Goal: Find specific page/section: Find specific page/section

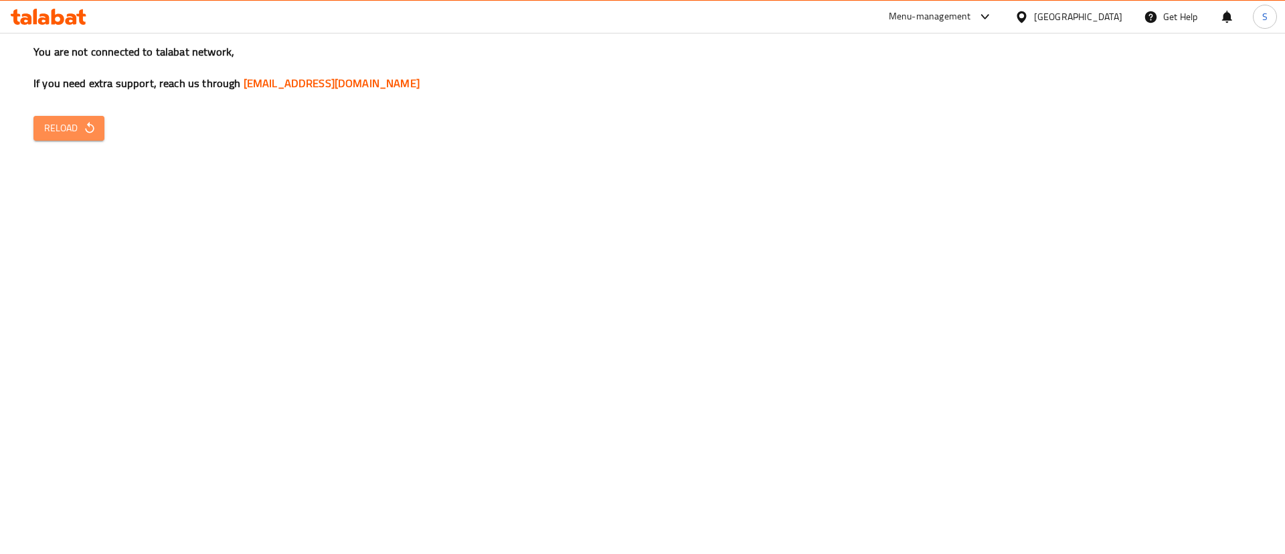
click at [86, 135] on span "Reload" at bounding box center [69, 128] width 50 height 17
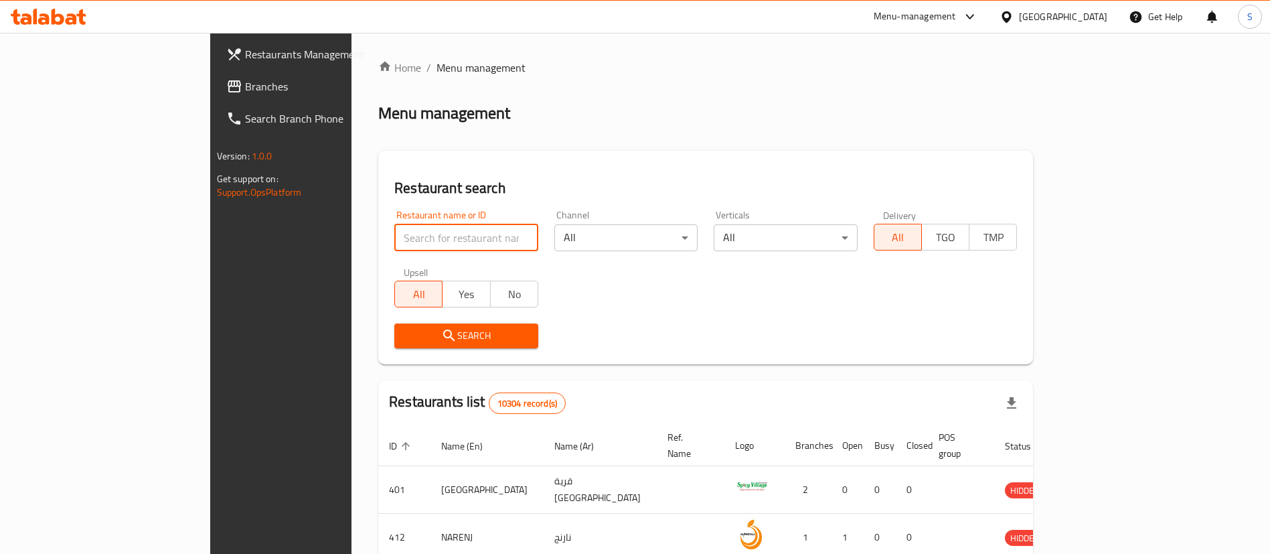
click at [438, 242] on input "search" at bounding box center [466, 237] width 144 height 27
paste input "juice palace"
click button "Search" at bounding box center [466, 335] width 144 height 25
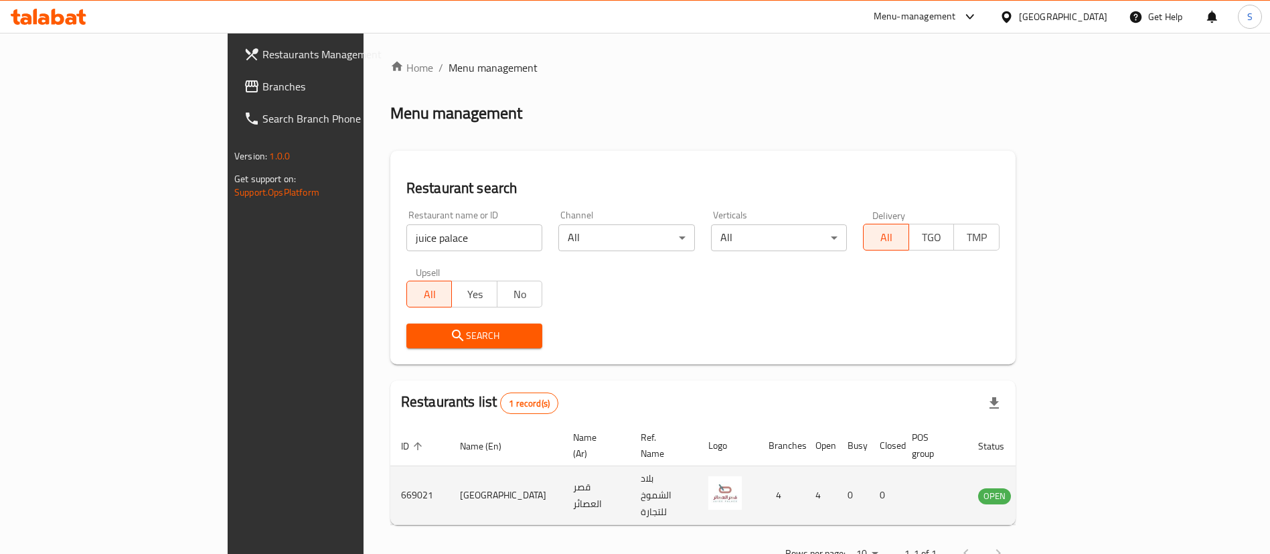
click at [390, 471] on td "669021" at bounding box center [419, 495] width 59 height 59
copy td "669021"
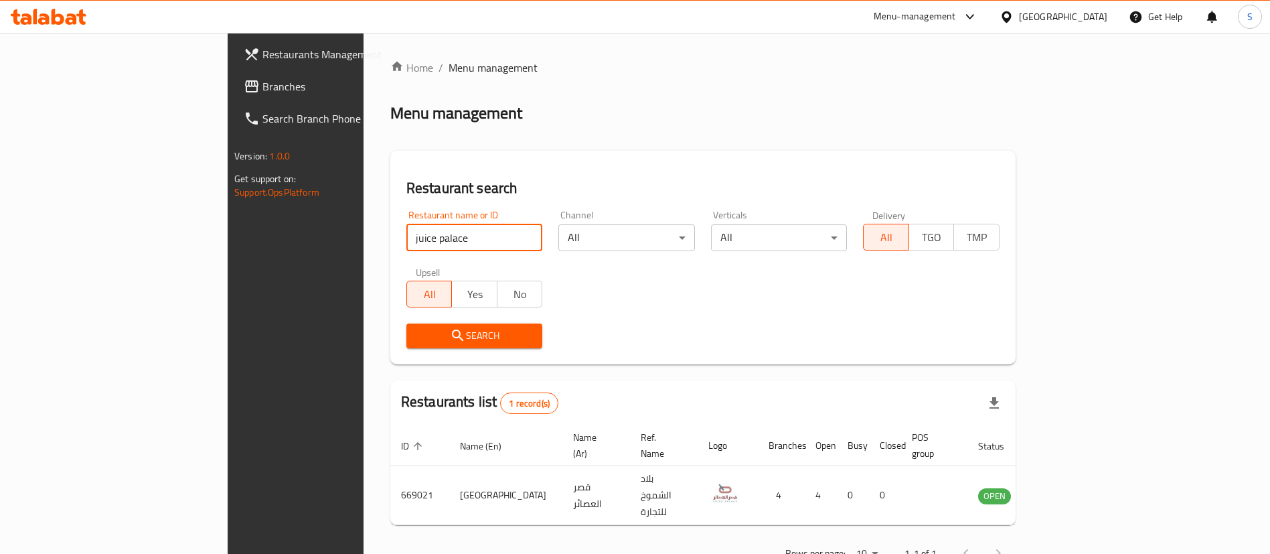
click at [406, 244] on input "juice palace" at bounding box center [474, 237] width 137 height 27
paste input "Matcha hous"
click button "Search" at bounding box center [474, 335] width 137 height 25
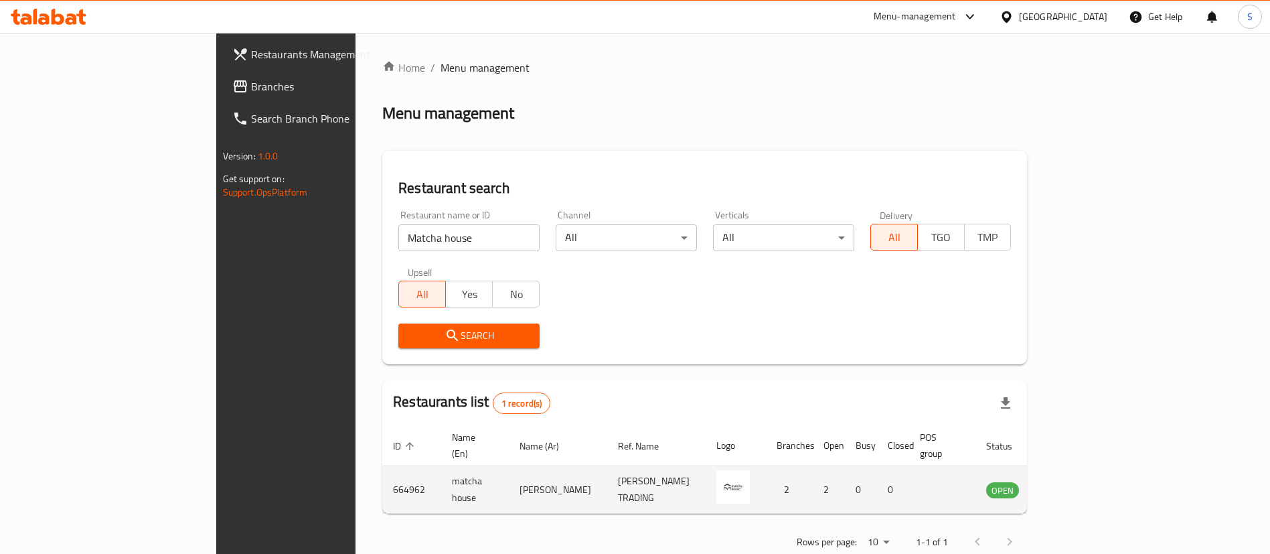
click at [382, 473] on td "664962" at bounding box center [411, 490] width 59 height 48
copy td "664962"
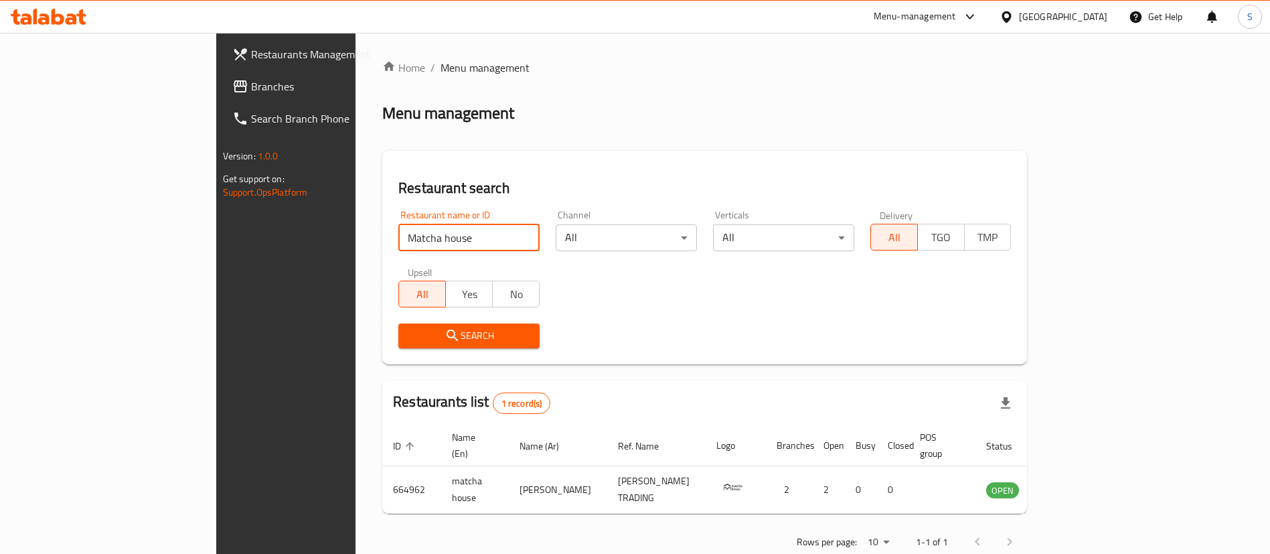
click at [398, 238] on input "Matcha house" at bounding box center [468, 237] width 141 height 27
paste input "688266"
click button "Search" at bounding box center [468, 335] width 141 height 25
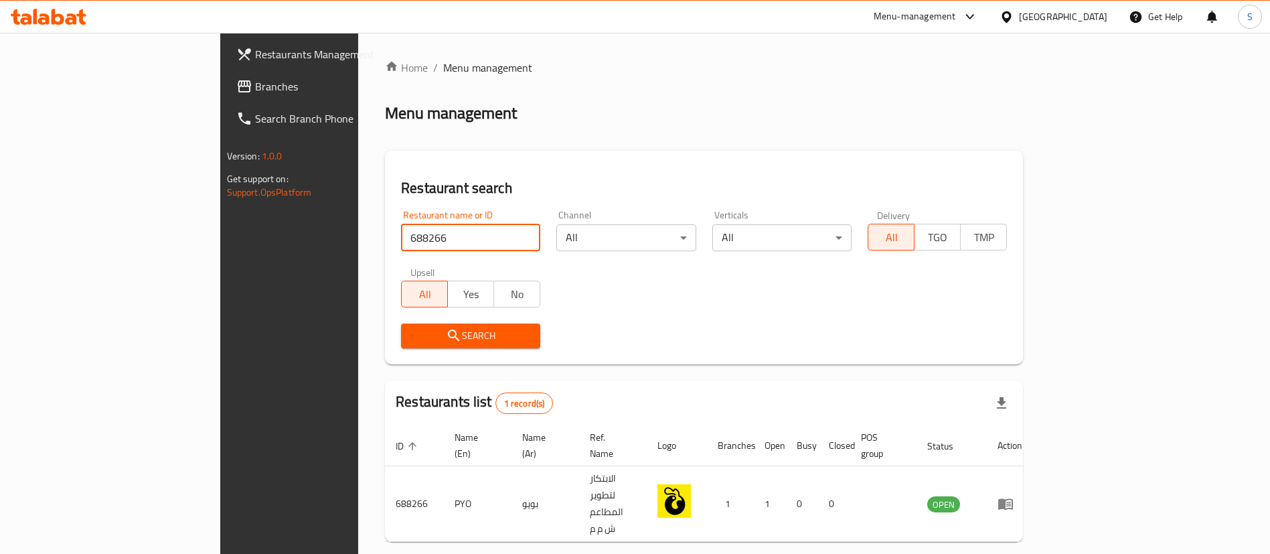
click at [401, 228] on input "688266" at bounding box center [470, 237] width 139 height 27
paste input "19579"
click button "Search" at bounding box center [470, 335] width 139 height 25
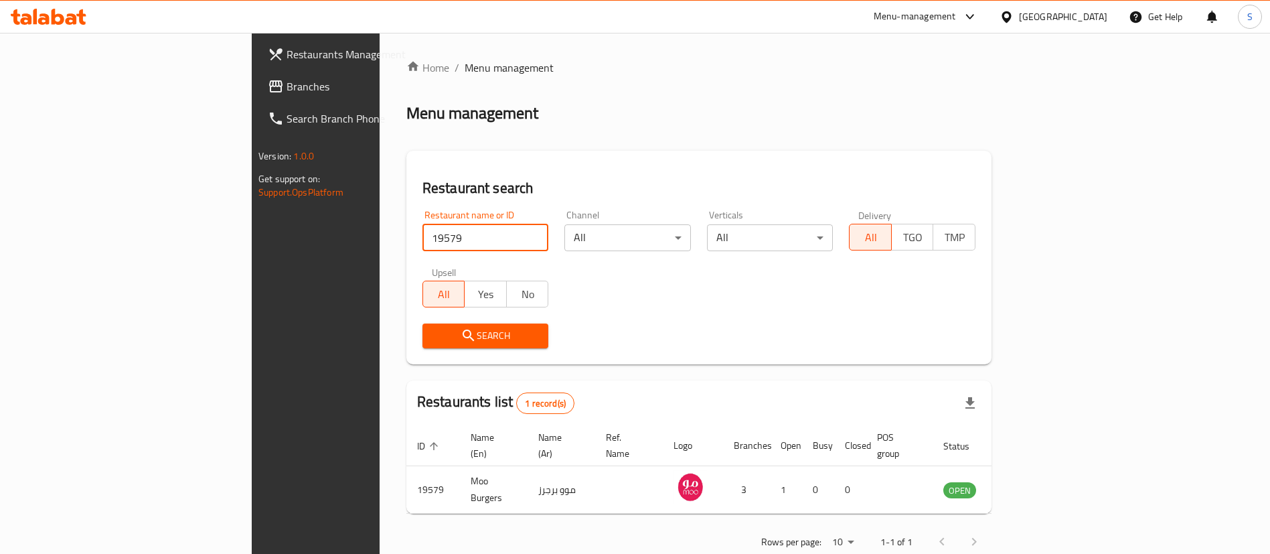
click at [422, 232] on input "19579" at bounding box center [485, 237] width 127 height 27
paste input "flat"
click at [422, 232] on input "19579" at bounding box center [485, 237] width 127 height 27
click button "Search" at bounding box center [485, 335] width 127 height 25
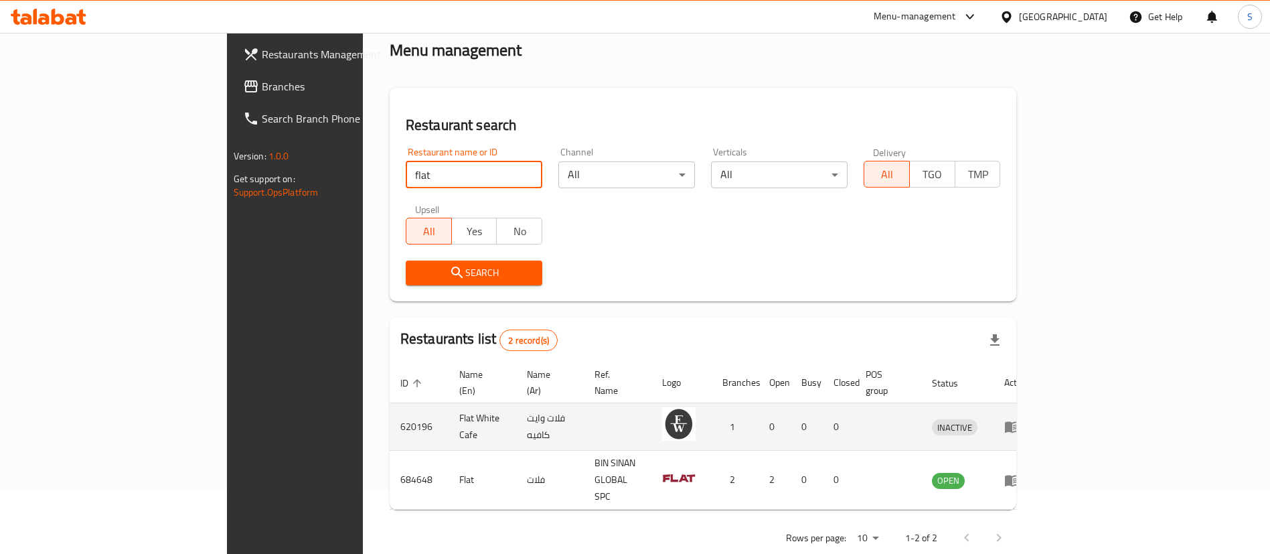
scroll to position [65, 0]
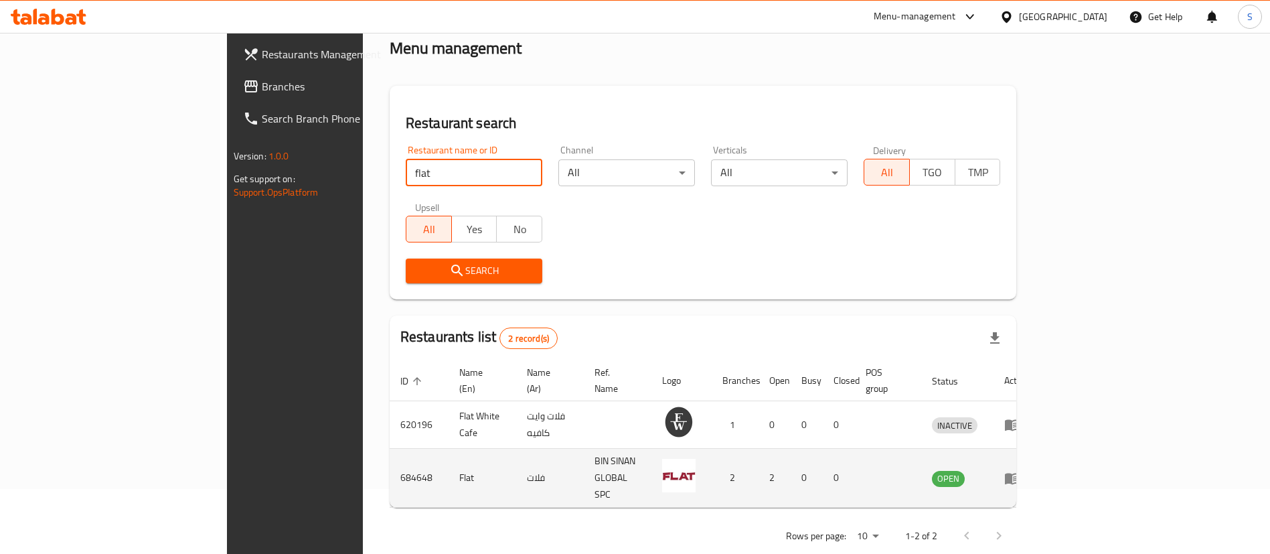
click at [390, 455] on td "684648" at bounding box center [419, 477] width 59 height 59
copy td "684648"
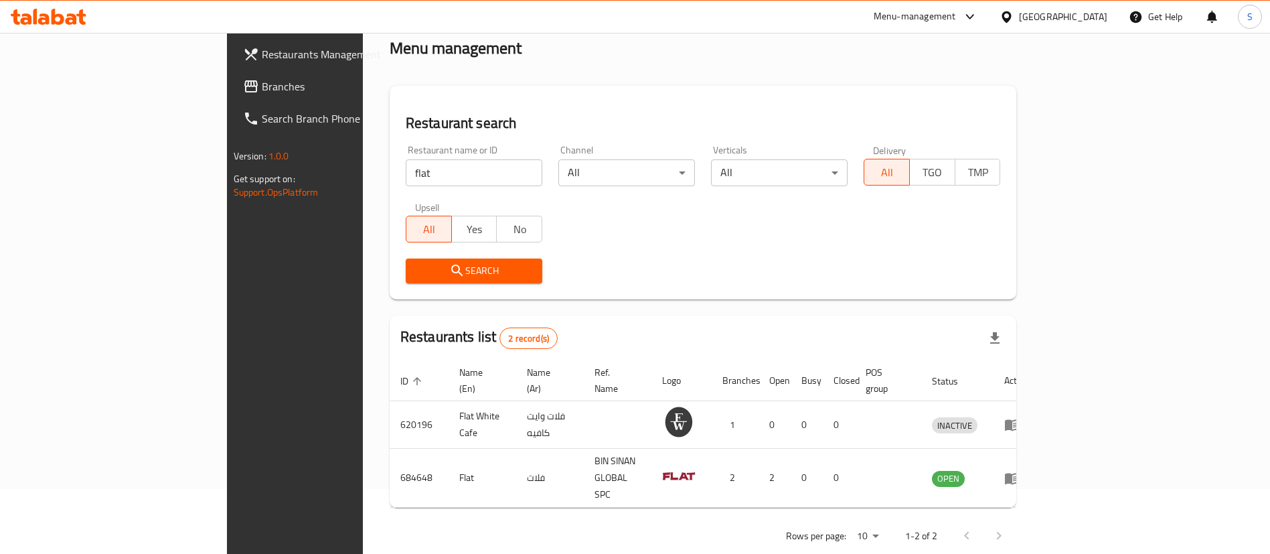
click at [406, 171] on input "flat" at bounding box center [474, 172] width 137 height 27
paste input "mini's"
click at [406, 171] on input "mini's" at bounding box center [474, 172] width 137 height 27
click button "Search" at bounding box center [474, 270] width 137 height 25
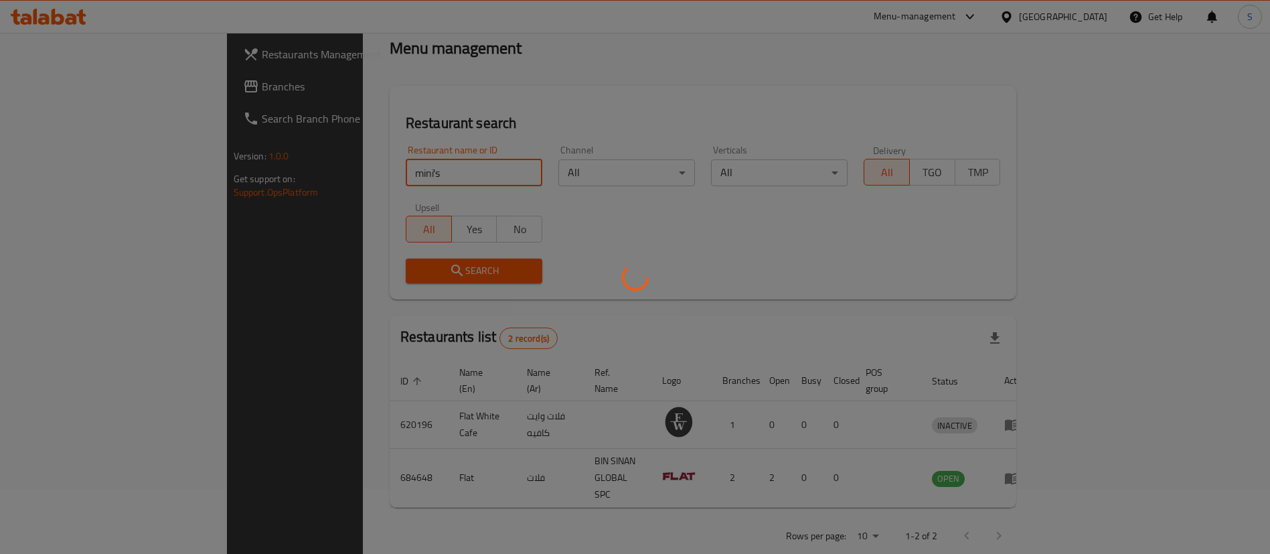
scroll to position [0, 0]
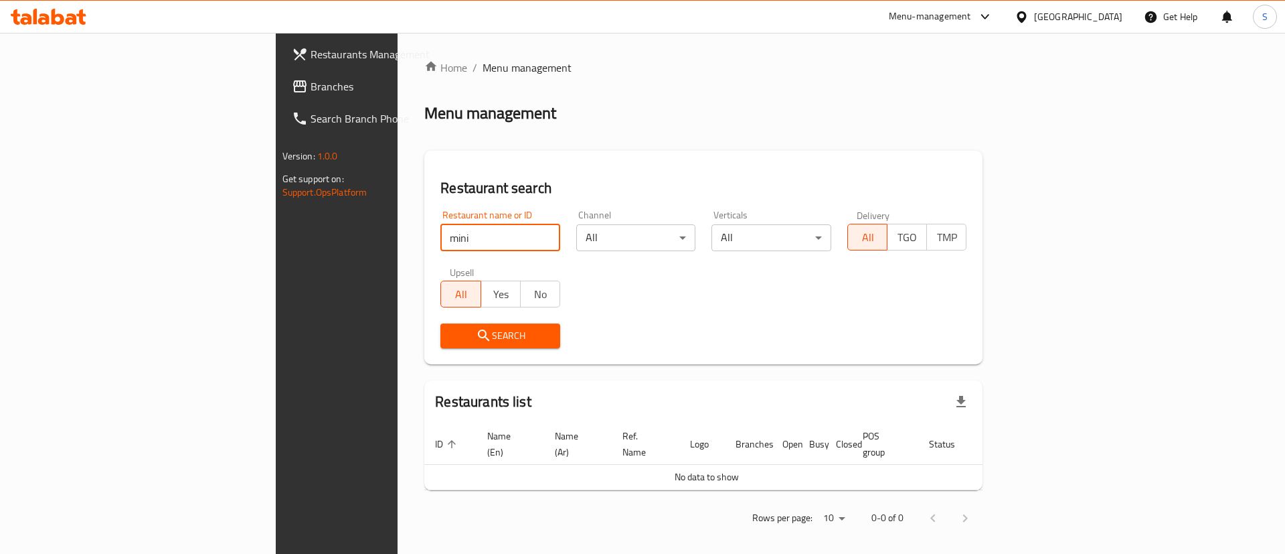
type input "mini"
click button "Search" at bounding box center [500, 335] width 120 height 25
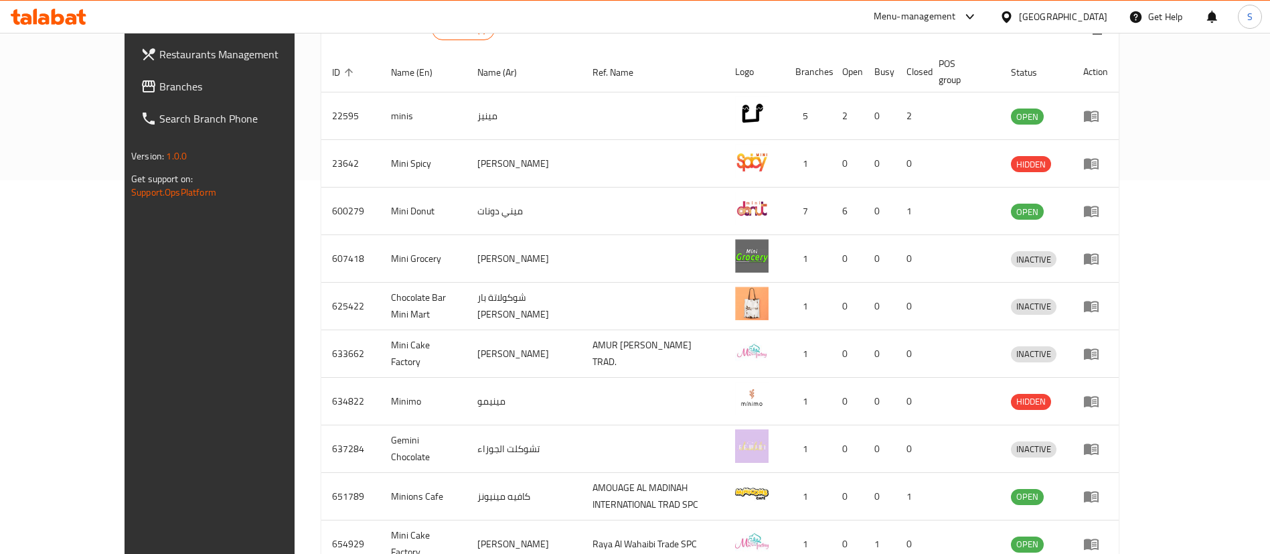
scroll to position [377, 0]
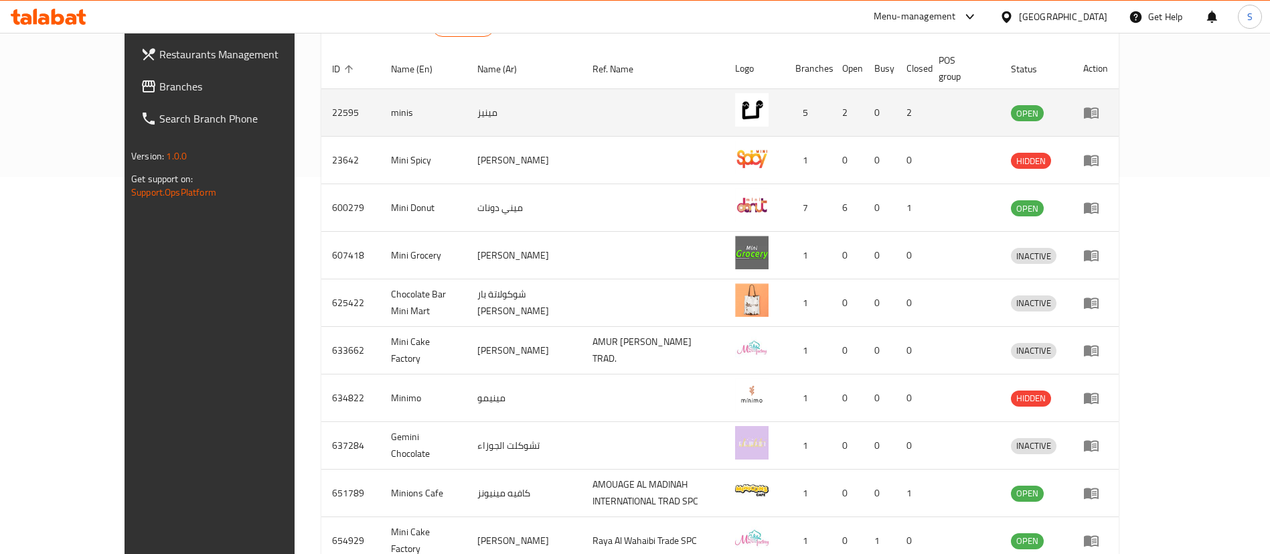
click at [321, 102] on td "22595" at bounding box center [350, 113] width 59 height 48
copy td "22595"
